Goal: Task Accomplishment & Management: Use online tool/utility

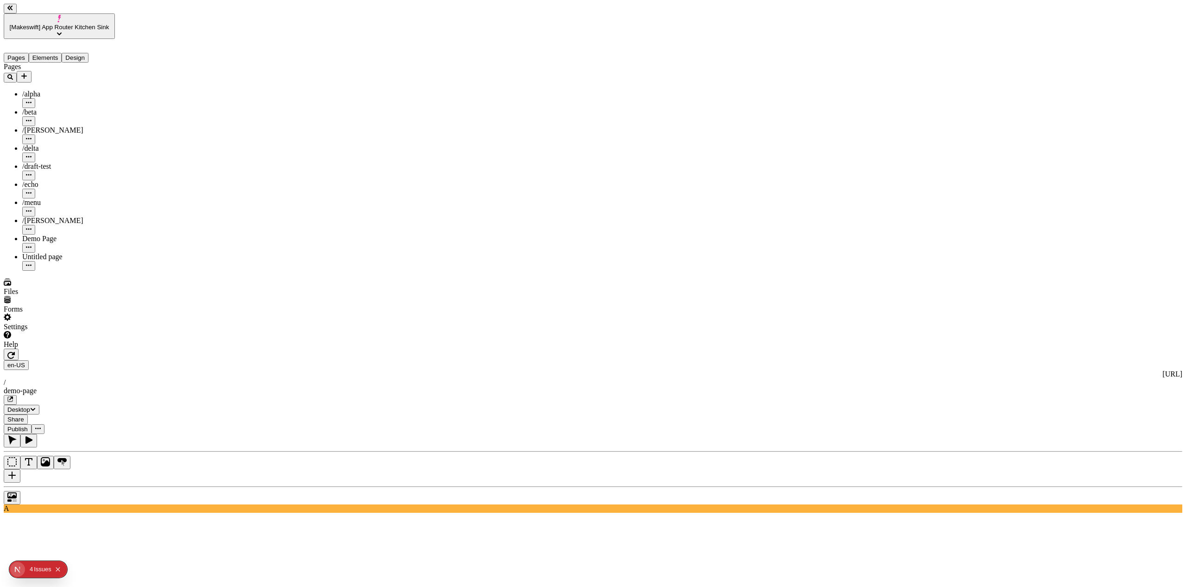
click at [44, 424] on button "button" at bounding box center [38, 429] width 13 height 10
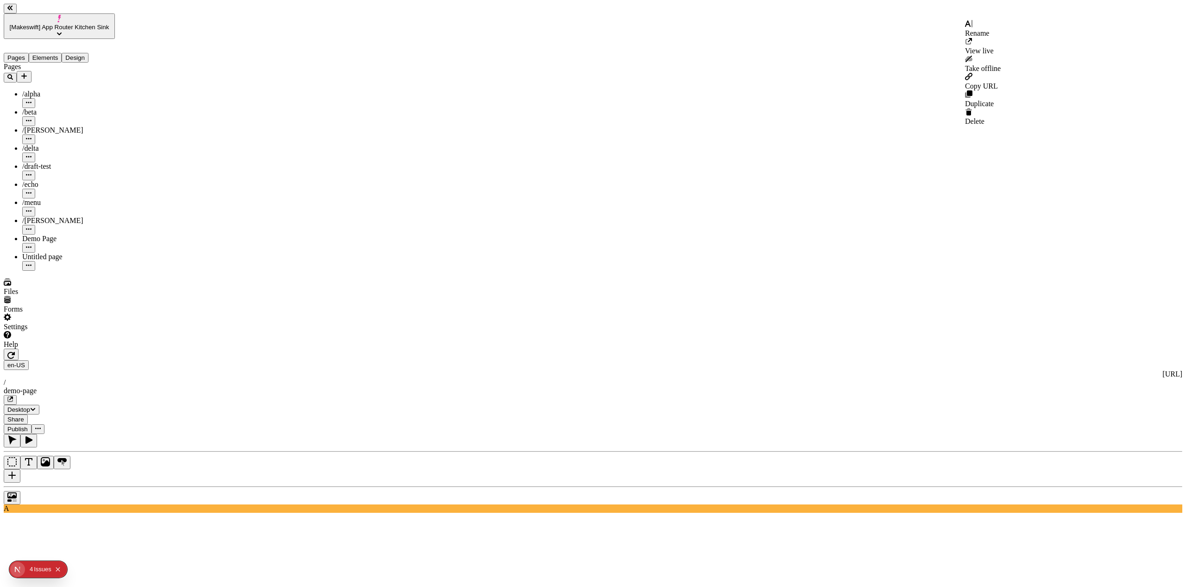
click at [44, 424] on button "button" at bounding box center [38, 429] width 13 height 10
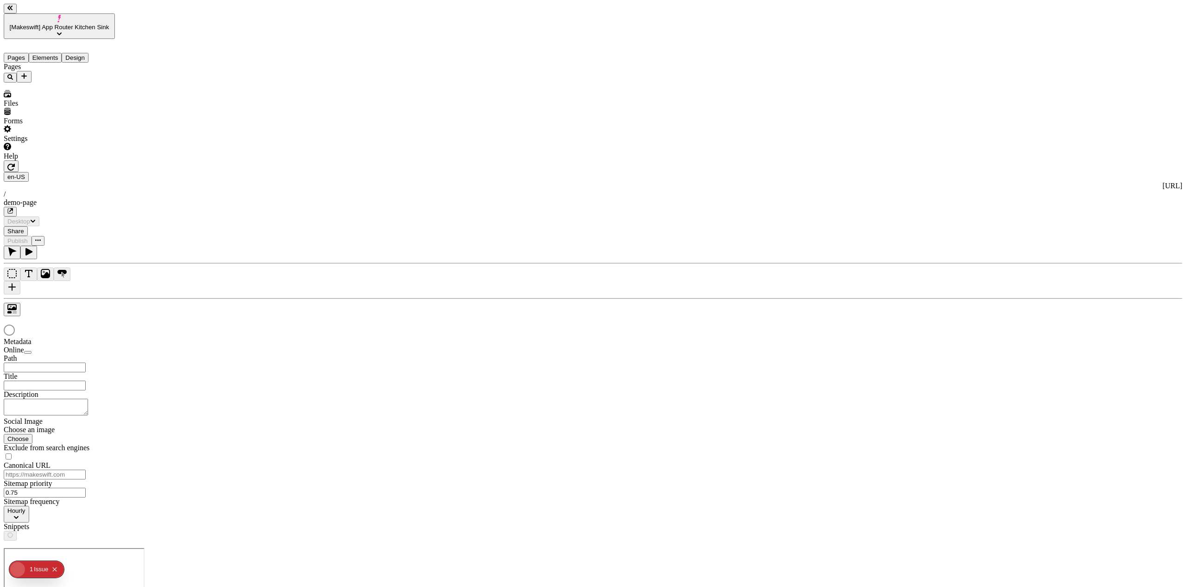
type input "/demo-page"
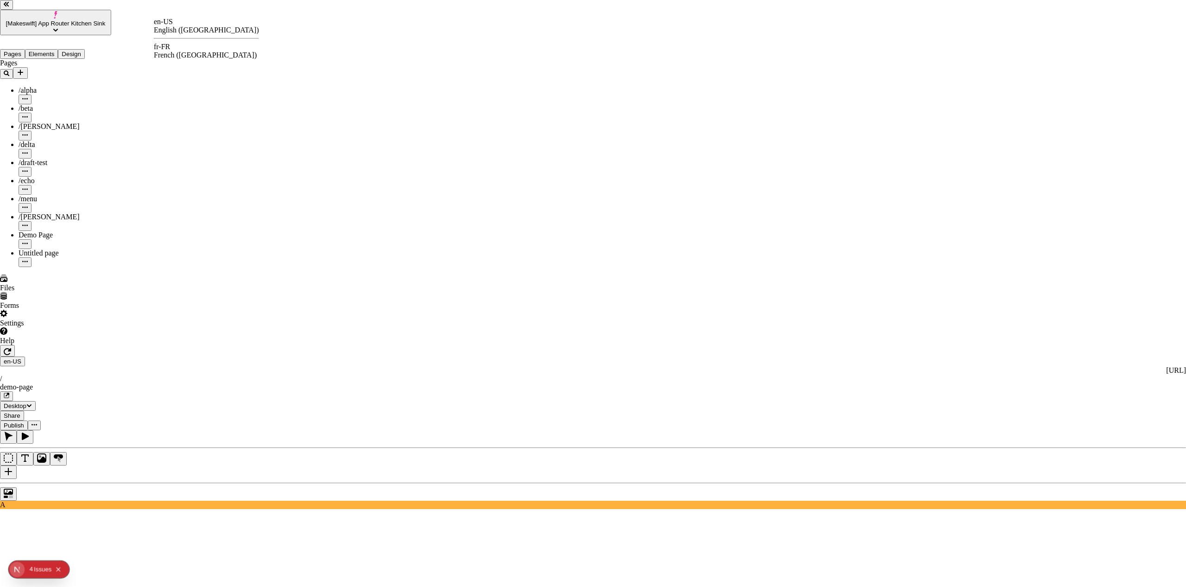
click at [182, 48] on div "fr-FR" at bounding box center [206, 47] width 105 height 8
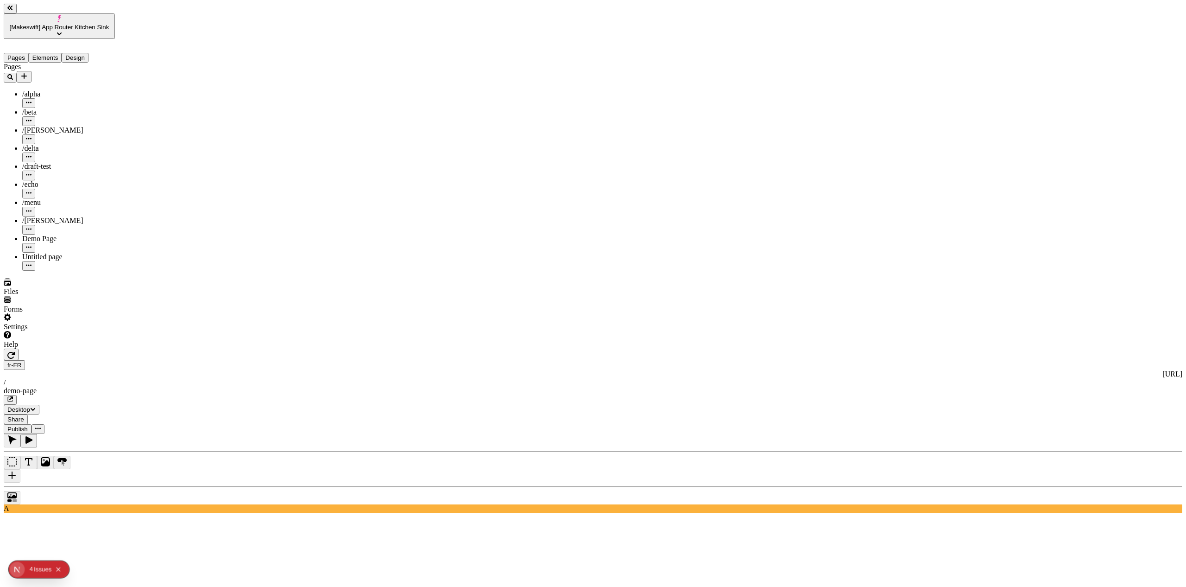
click at [24, 416] on span "Share" at bounding box center [15, 419] width 17 height 7
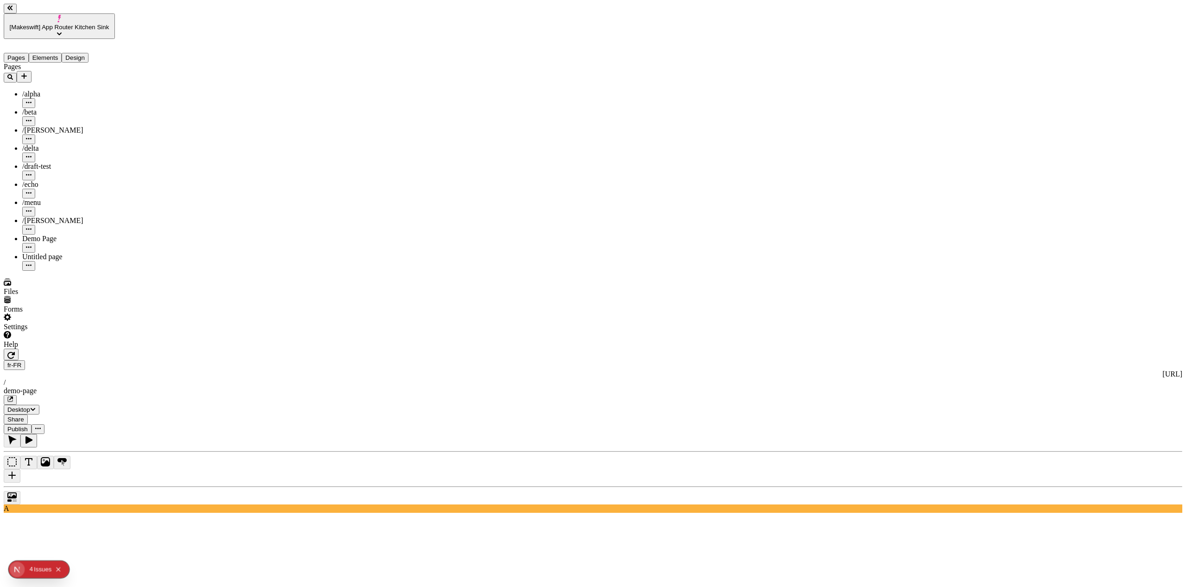
click at [32, 424] on button "Publish" at bounding box center [18, 429] width 28 height 10
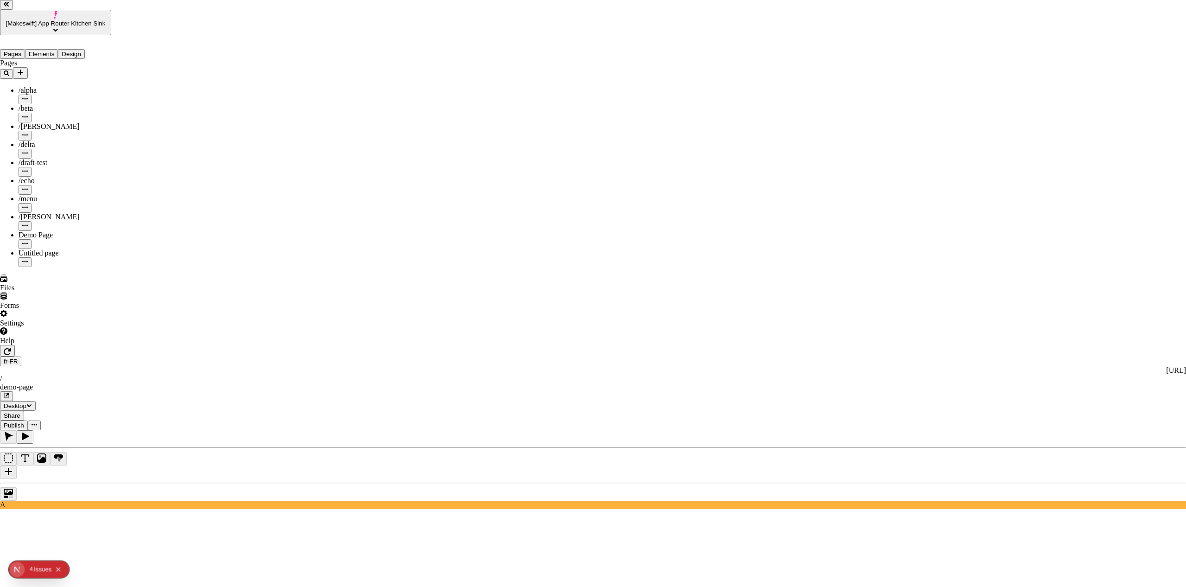
scroll to position [94, 0]
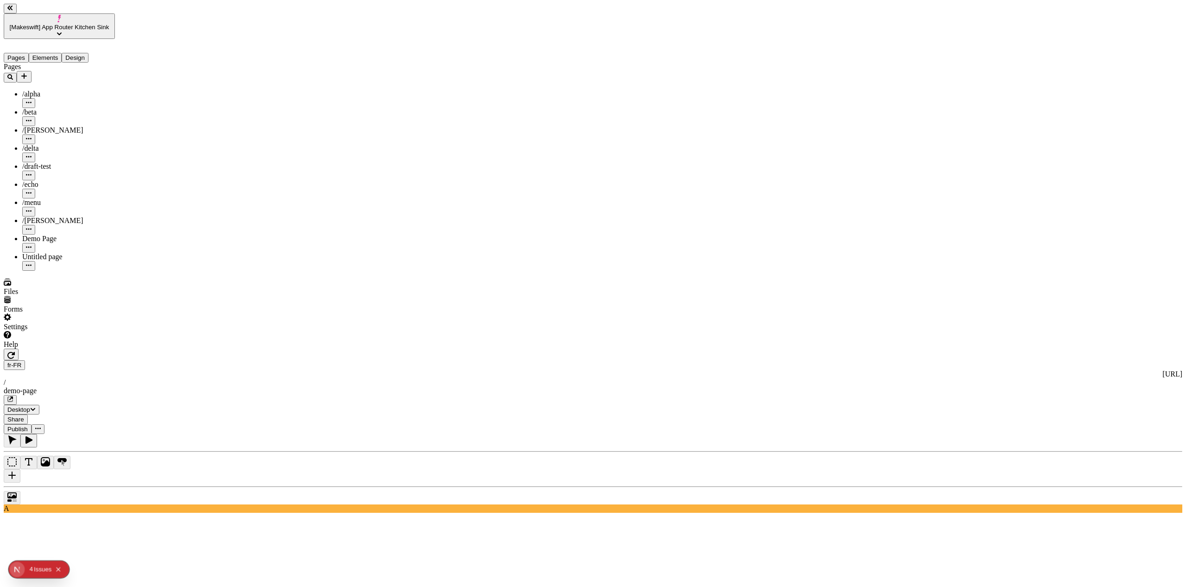
click at [24, 416] on span "Share" at bounding box center [15, 419] width 17 height 7
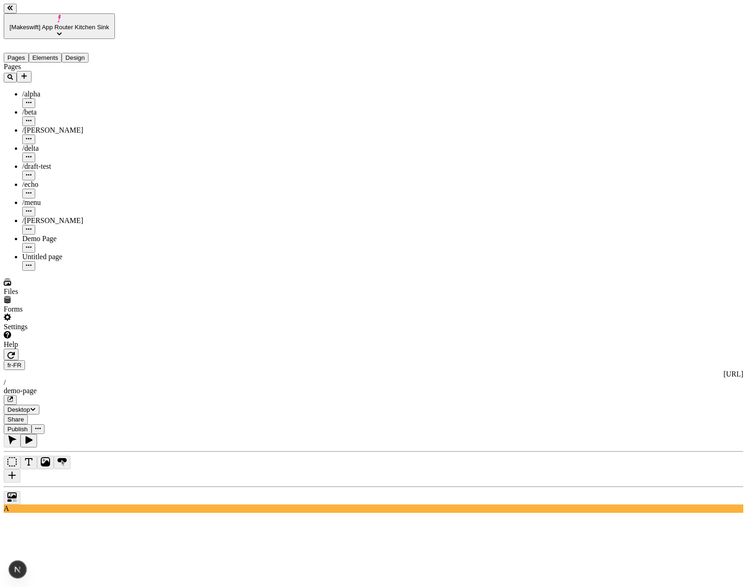
click at [24, 416] on span "Share" at bounding box center [15, 419] width 17 height 7
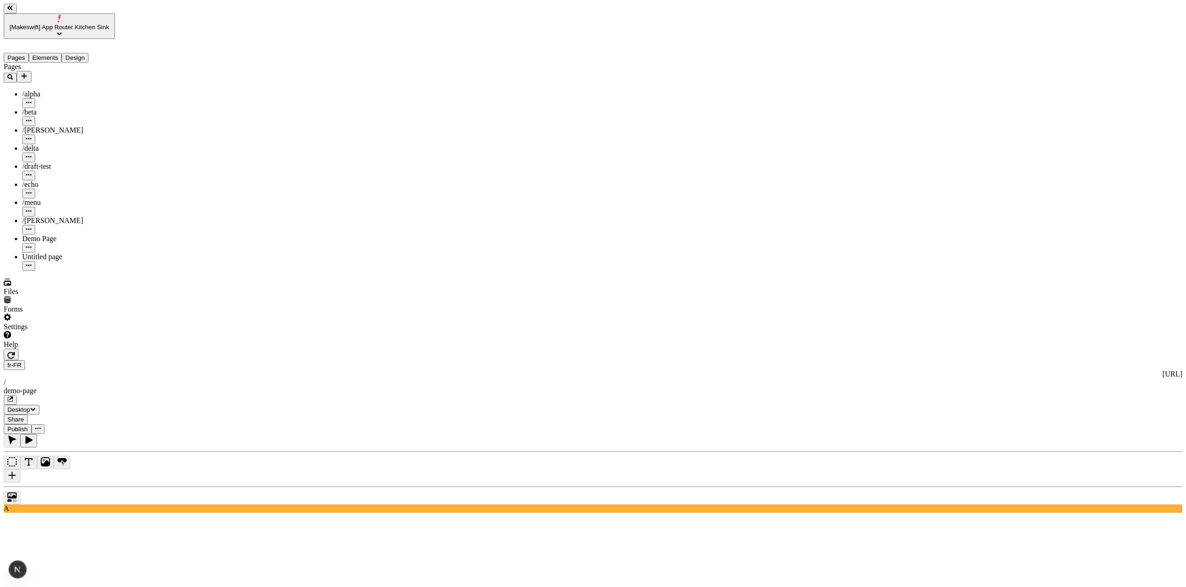
click at [24, 416] on span "Share" at bounding box center [15, 419] width 17 height 7
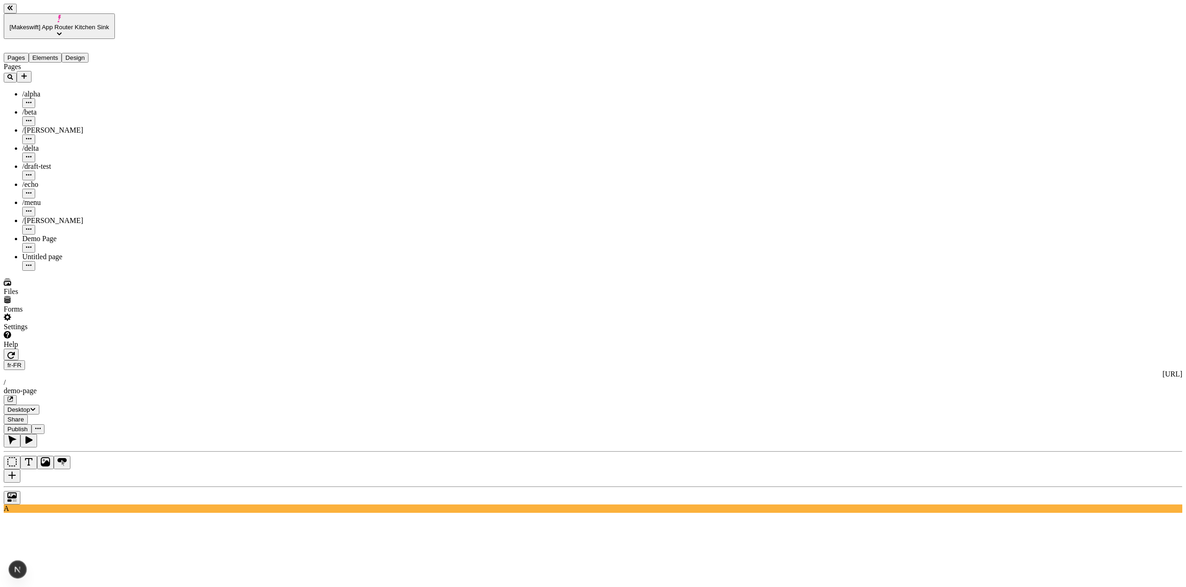
click at [245, 386] on div "demo-page" at bounding box center [593, 390] width 1179 height 8
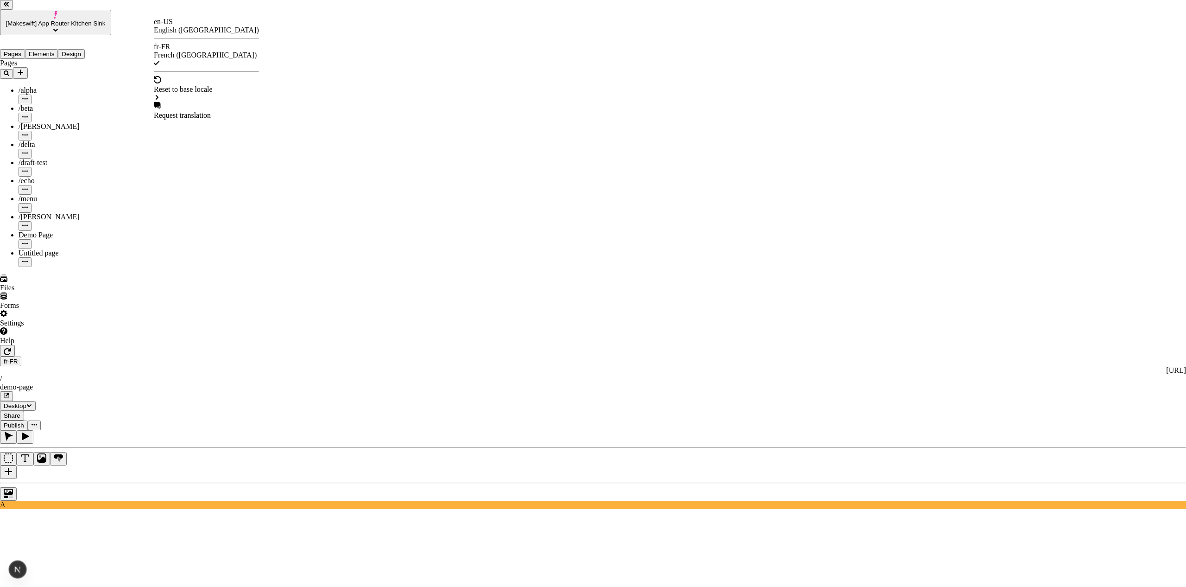
click at [165, 24] on div "en-US" at bounding box center [206, 22] width 105 height 8
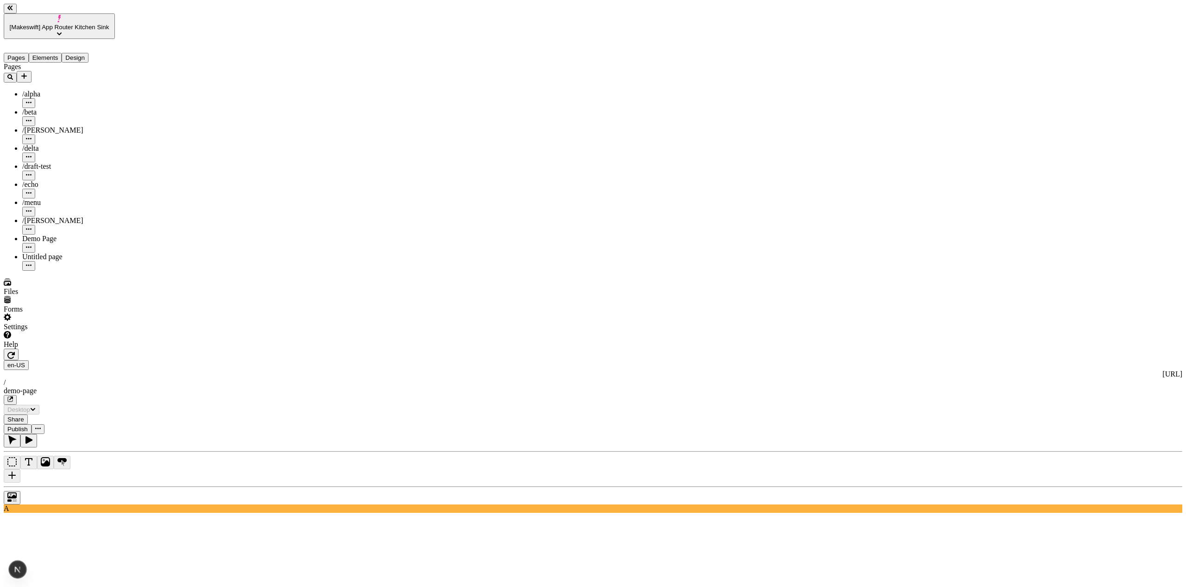
click at [249, 386] on div "demo-page" at bounding box center [593, 390] width 1179 height 8
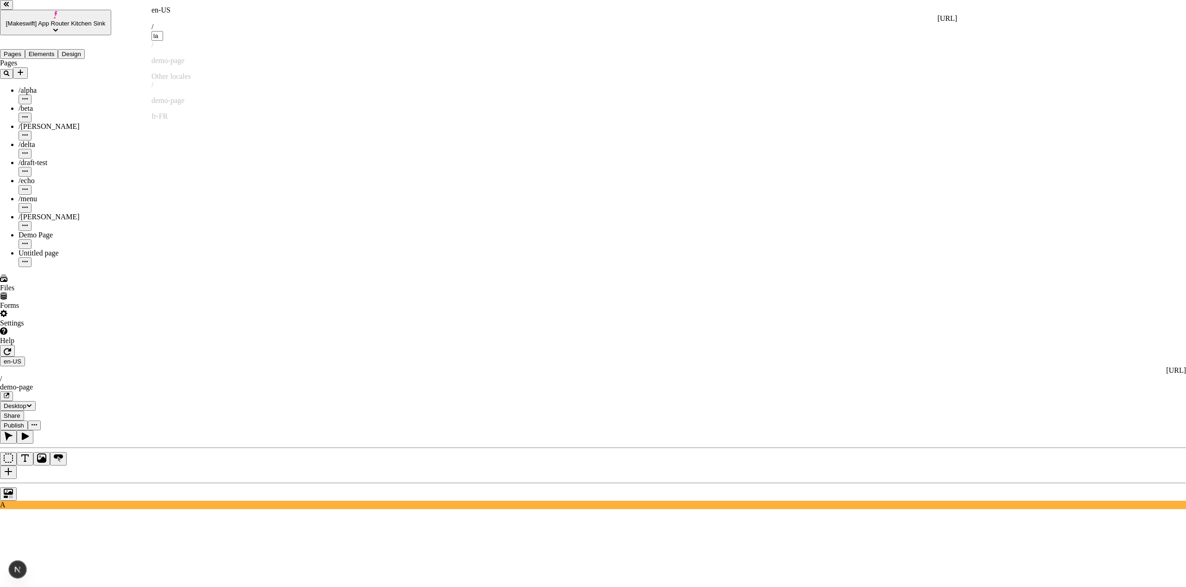
type input "lab"
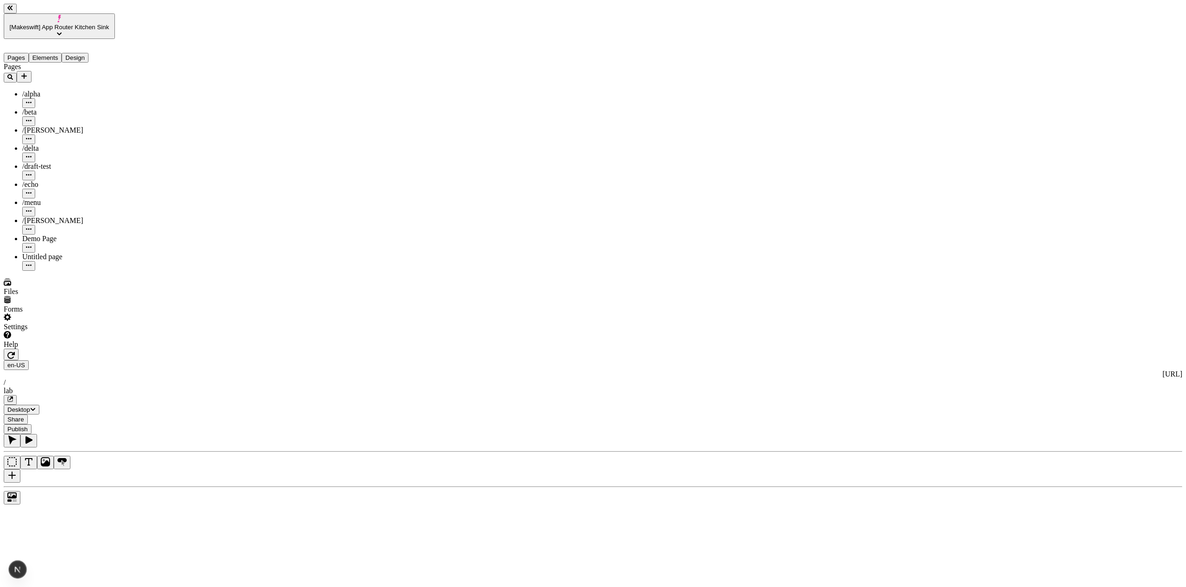
click at [38, 253] on div "Untitled page" at bounding box center [68, 257] width 93 height 8
type input "/page-3"
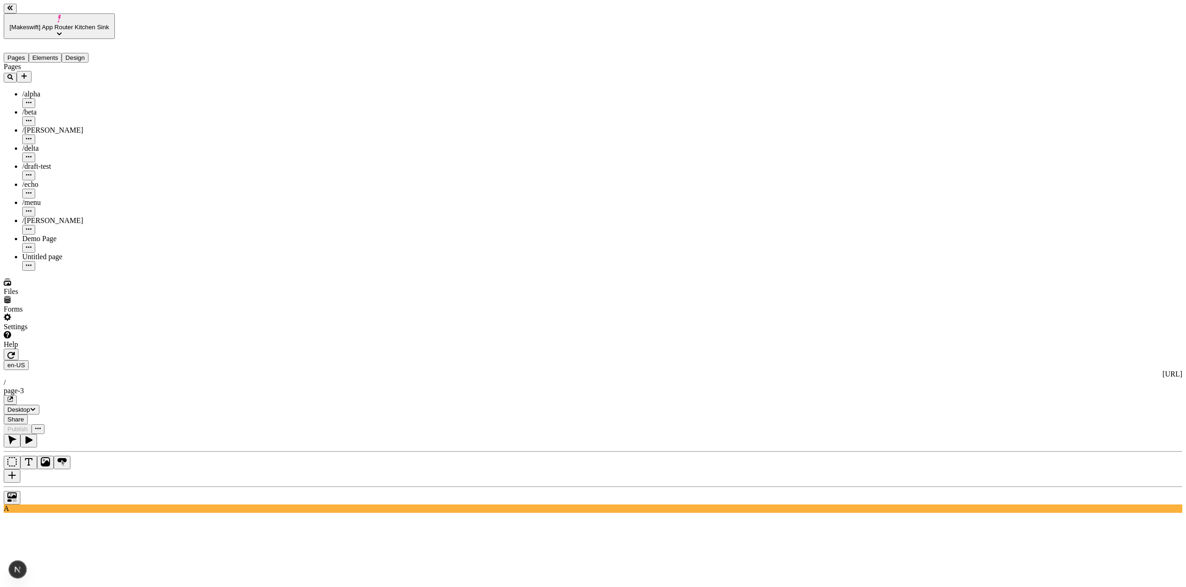
click at [39, 234] on div "Demo Page" at bounding box center [68, 243] width 93 height 18
click at [42, 24] on span "[Makeswift] App Router Kitchen Sink" at bounding box center [60, 27] width 100 height 7
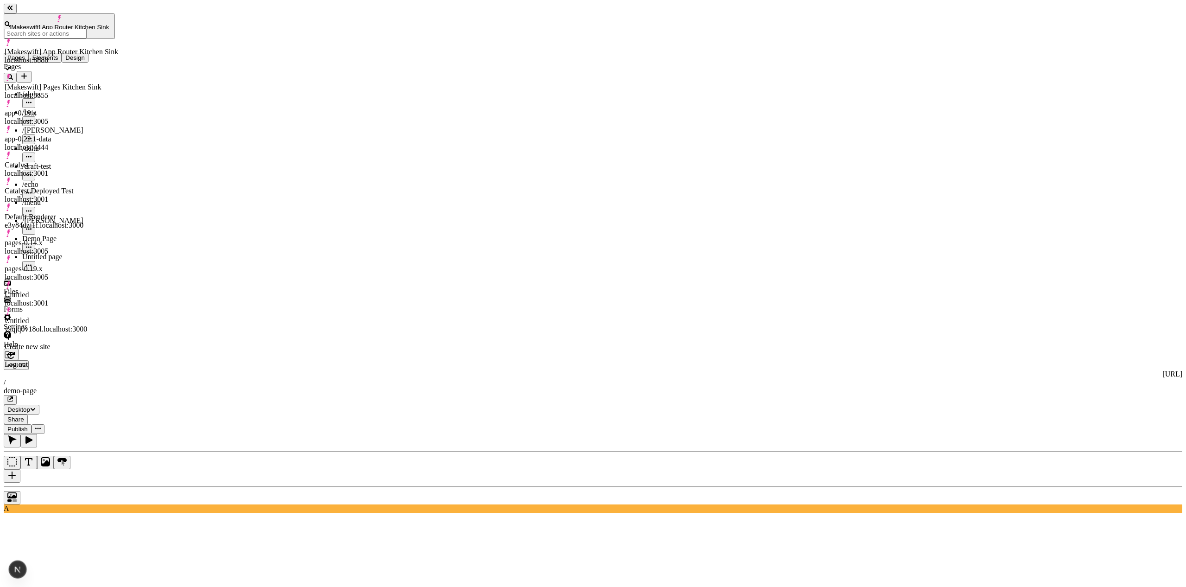
click at [116, 213] on div "Default Renderer e3y84uzj1f.localhost:3000" at bounding box center [62, 221] width 114 height 17
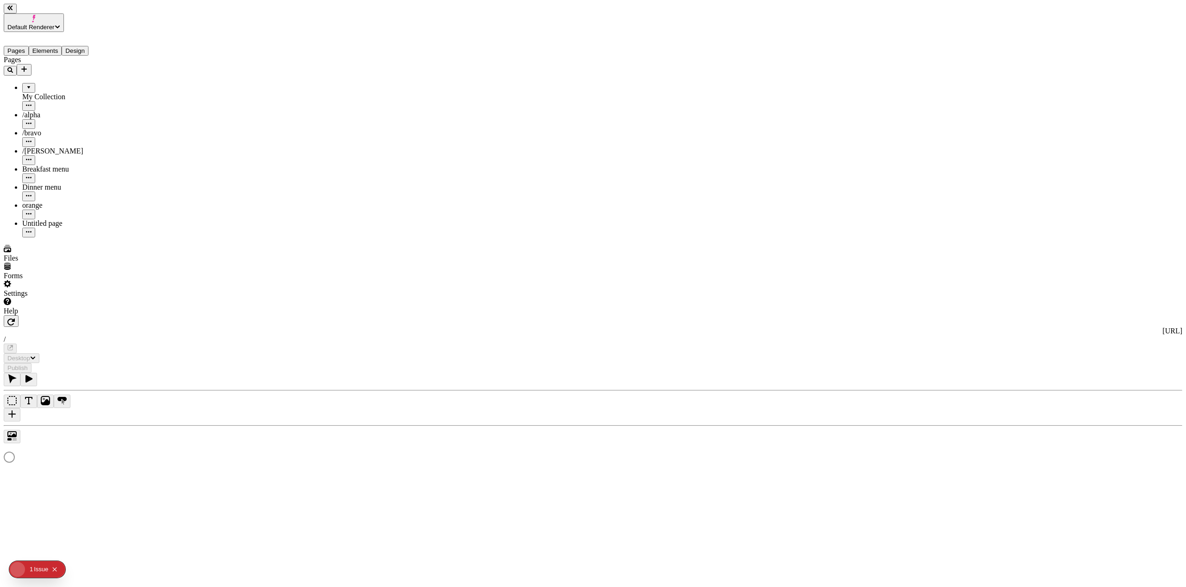
type input "/page-3"
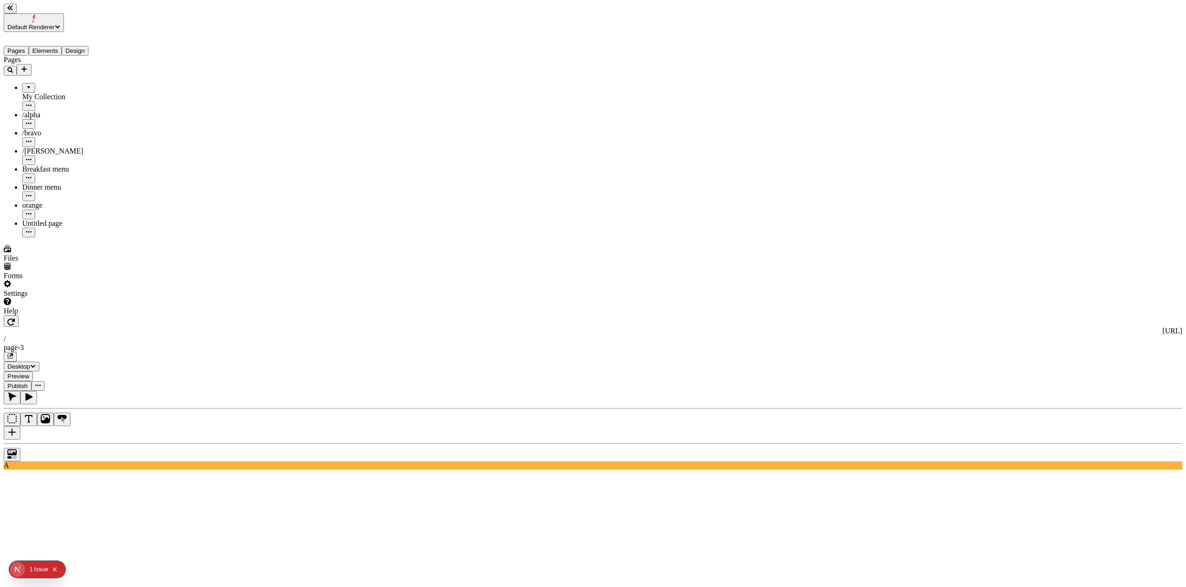
click at [33, 371] on button "Preview" at bounding box center [18, 376] width 29 height 10
click at [44, 381] on button "button" at bounding box center [38, 386] width 13 height 10
drag, startPoint x: 75, startPoint y: 5, endPoint x: 71, endPoint y: 13, distance: 8.5
click at [64, 13] on button "Default Renderer" at bounding box center [34, 22] width 60 height 19
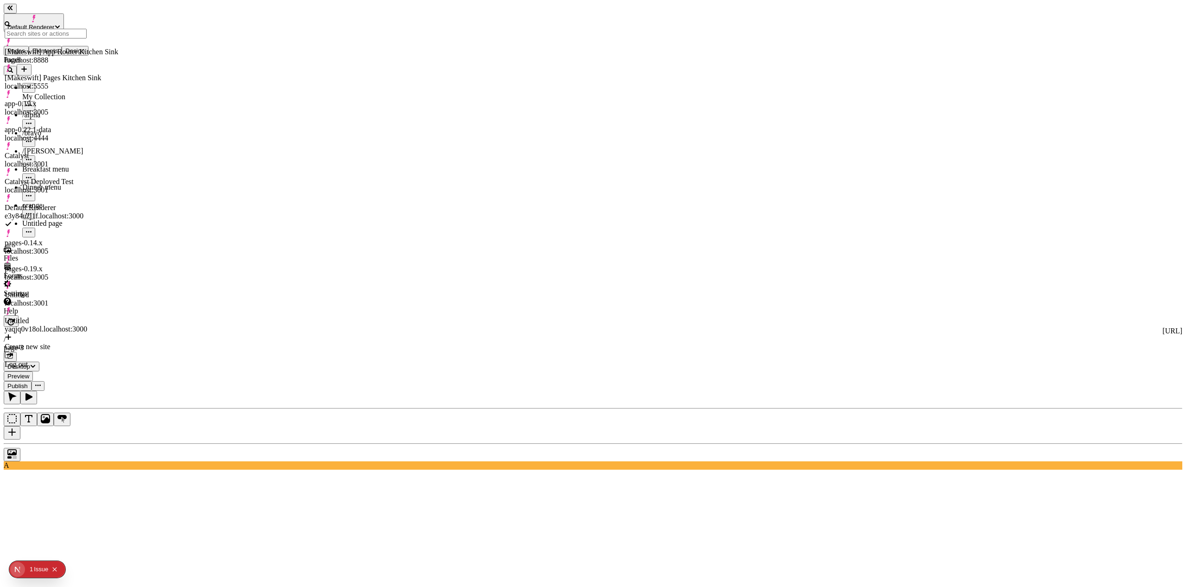
click at [70, 54] on div "[Makeswift] App Router Kitchen Sink localhost:8888" at bounding box center [62, 51] width 114 height 26
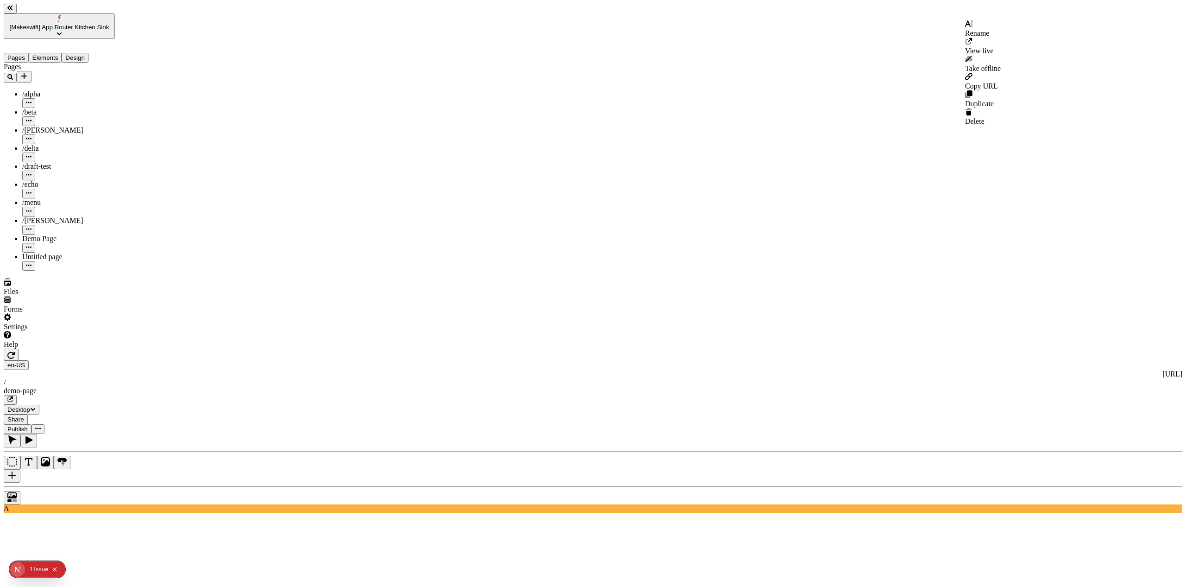
click at [44, 424] on button "button" at bounding box center [38, 429] width 13 height 10
click at [41, 425] on icon "button" at bounding box center [38, 428] width 6 height 6
click at [44, 424] on button "button" at bounding box center [38, 429] width 13 height 10
click at [32, 424] on button "Publish" at bounding box center [18, 429] width 28 height 10
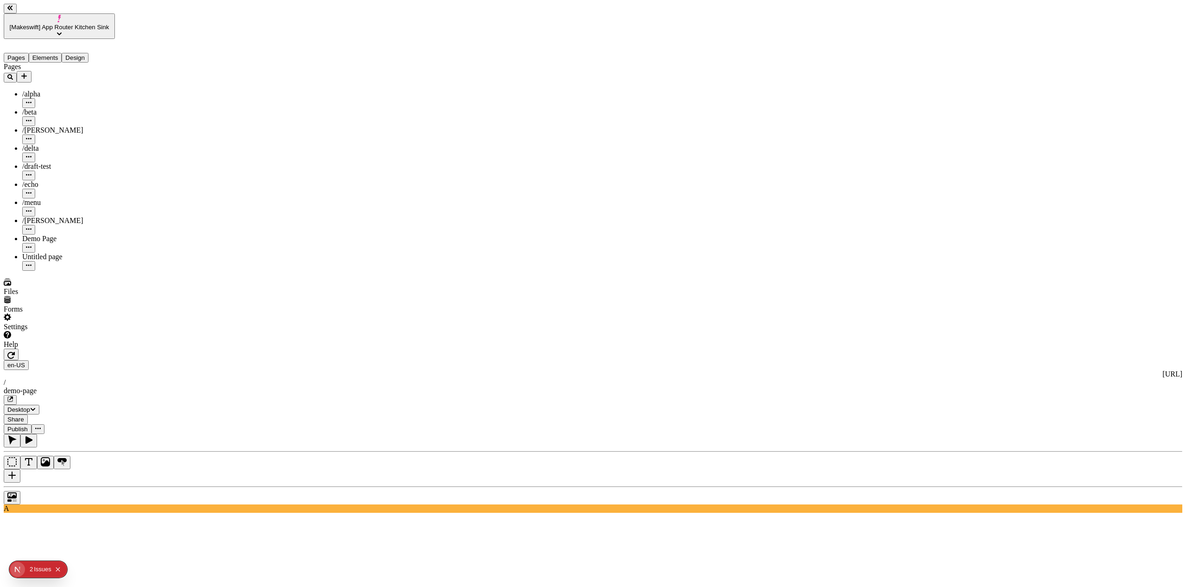
click at [28, 425] on span "Publish" at bounding box center [17, 428] width 20 height 7
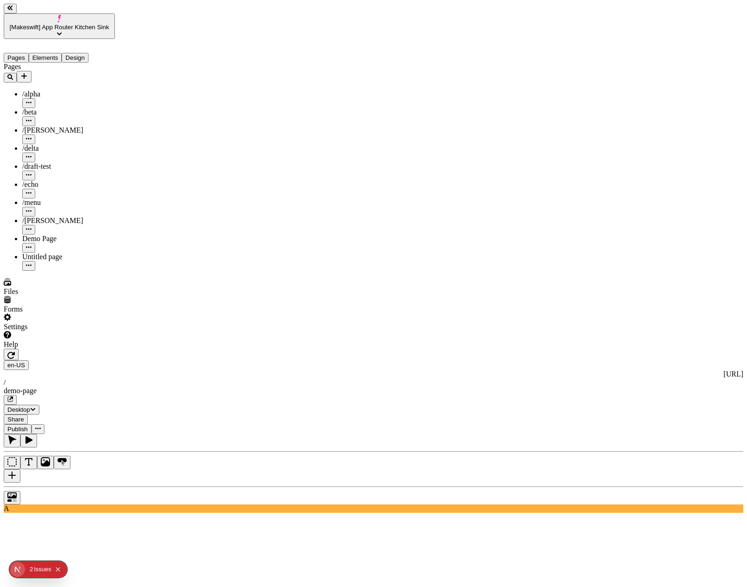
click at [45, 13] on button "[Makeswift] App Router Kitchen Sink" at bounding box center [59, 25] width 111 height 25
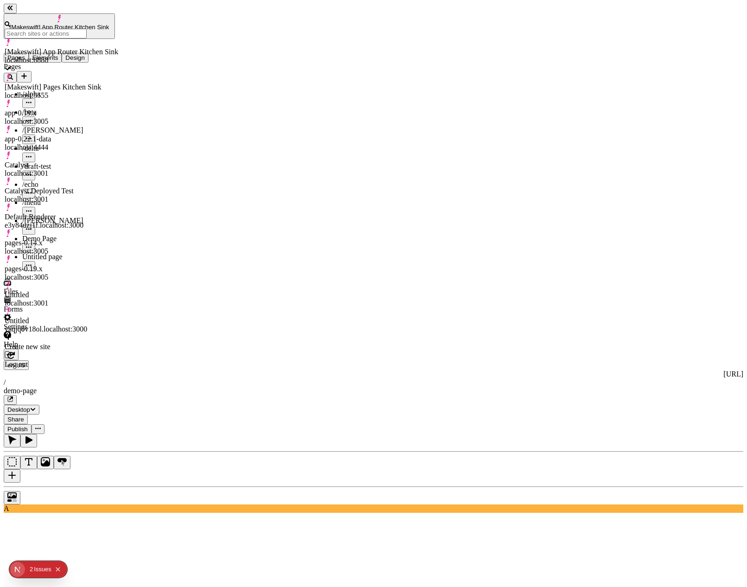
drag, startPoint x: 45, startPoint y: 6, endPoint x: 49, endPoint y: 13, distance: 8.3
click at [45, 24] on span "[Makeswift] App Router Kitchen Sink" at bounding box center [60, 27] width 100 height 7
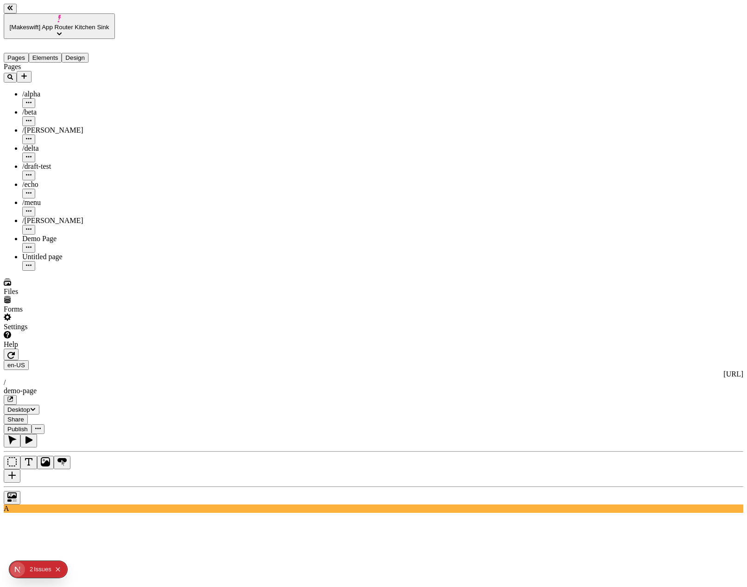
click at [22, 24] on span "[Makeswift] App Router Kitchen Sink" at bounding box center [60, 27] width 100 height 7
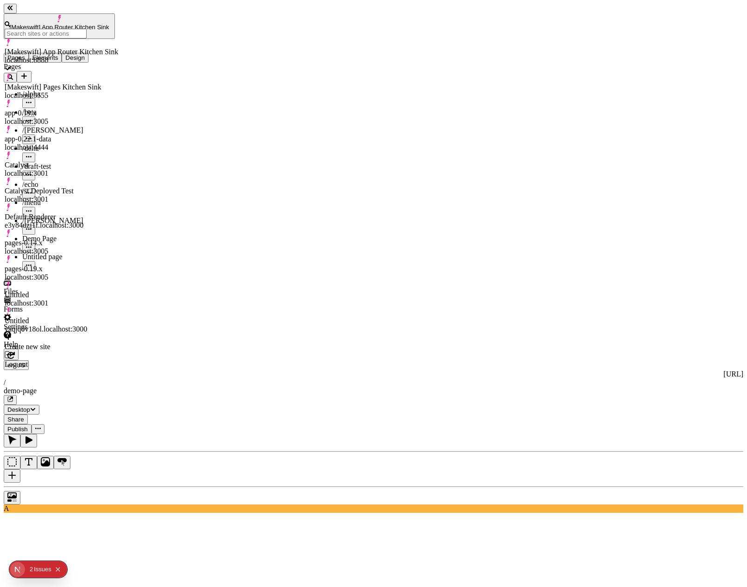
click at [80, 203] on div "Default Renderer e3y84uzj1f.localhost:3000" at bounding box center [62, 216] width 114 height 26
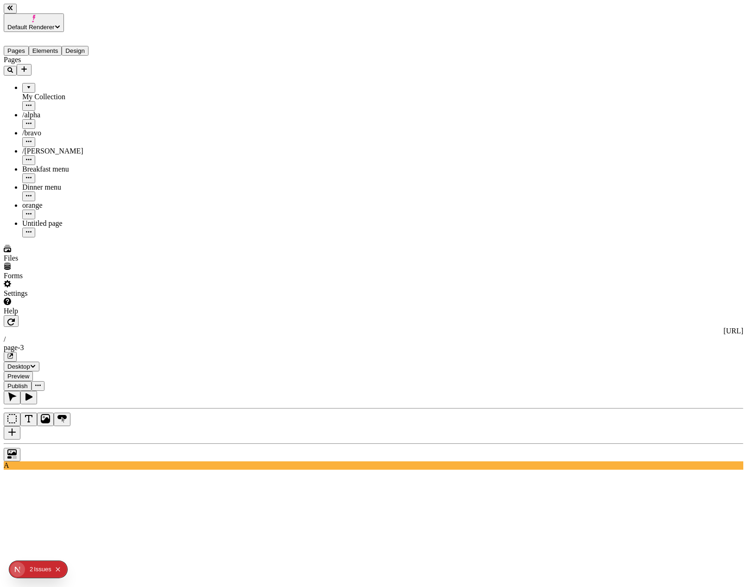
click at [54, 24] on span "Default Renderer" at bounding box center [30, 27] width 47 height 7
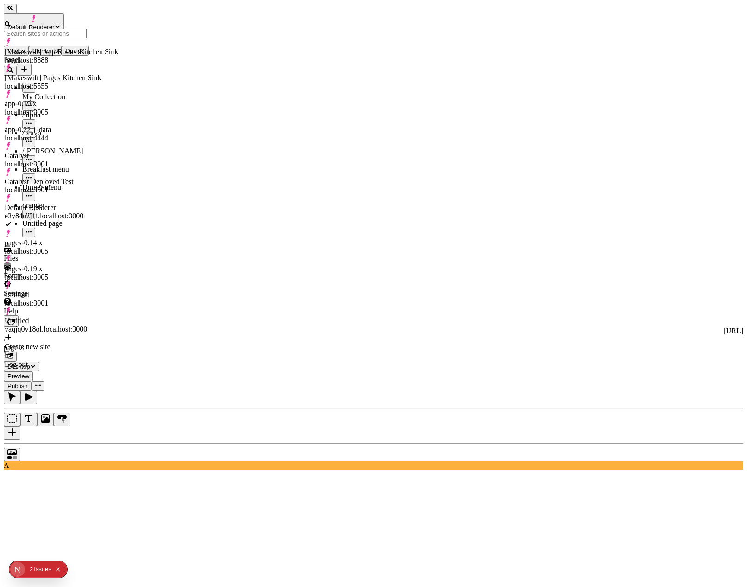
click at [63, 50] on div "[Makeswift] App Router Kitchen Sink" at bounding box center [62, 52] width 114 height 8
